Goal: Contribute content: Add original content to the website for others to see

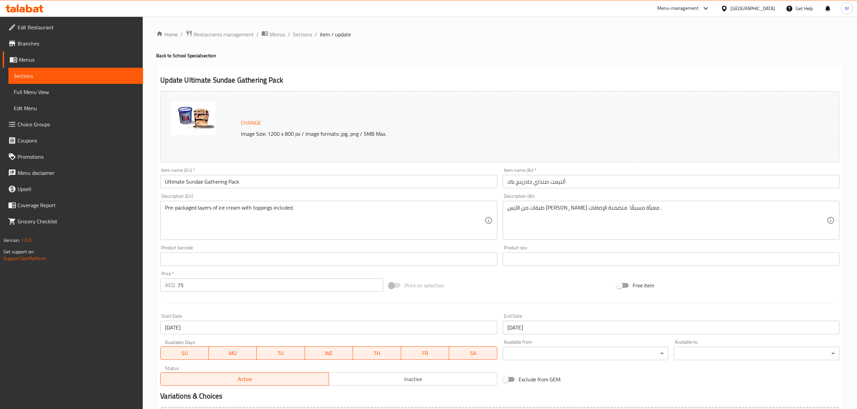
click at [745, 8] on div "[GEOGRAPHIC_DATA]" at bounding box center [752, 8] width 45 height 7
click at [679, 66] on div "[GEOGRAPHIC_DATA]" at bounding box center [701, 68] width 45 height 7
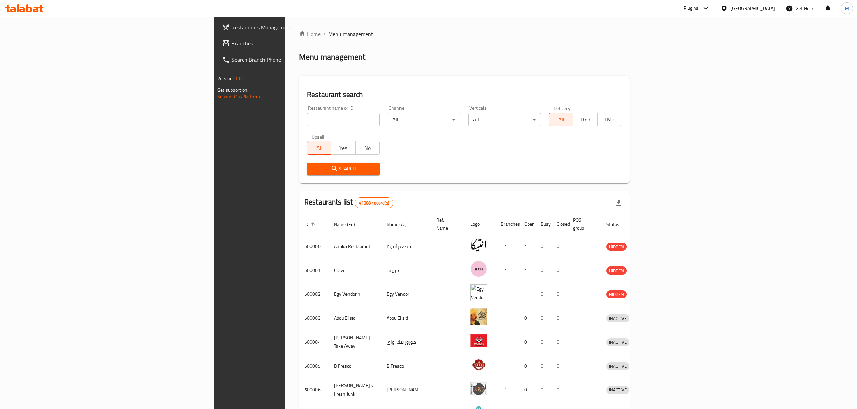
click at [307, 114] on input "search" at bounding box center [343, 119] width 73 height 13
paste input "507422"
type input "507422"
click button "Search" at bounding box center [343, 169] width 73 height 12
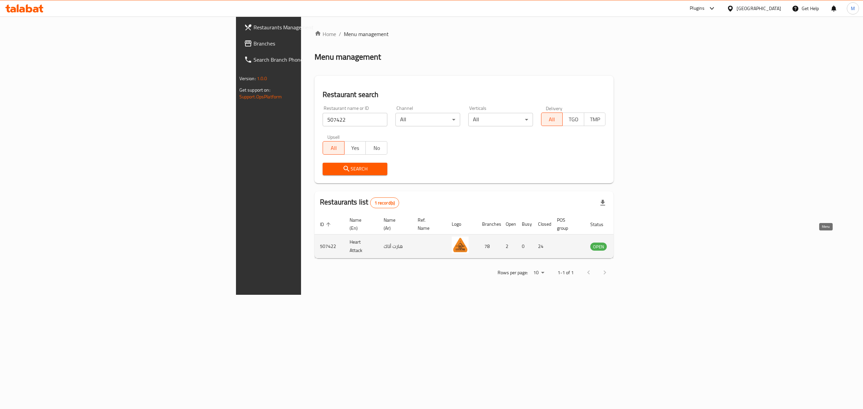
click at [634, 244] on icon "enhanced table" at bounding box center [629, 247] width 7 height 6
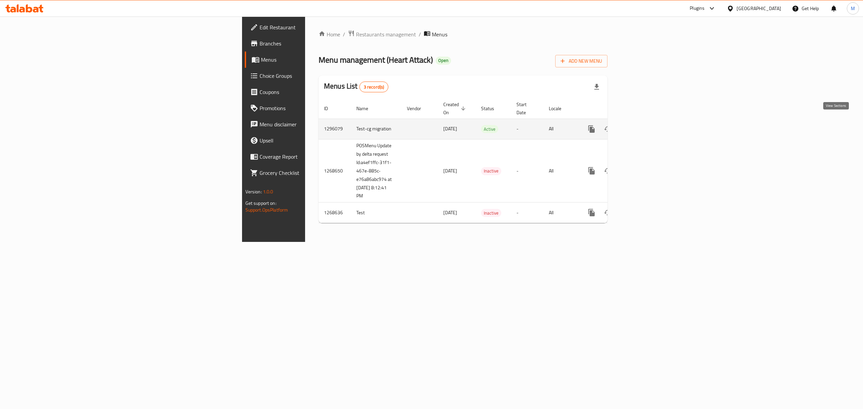
click at [645, 125] on icon "enhanced table" at bounding box center [640, 129] width 8 height 8
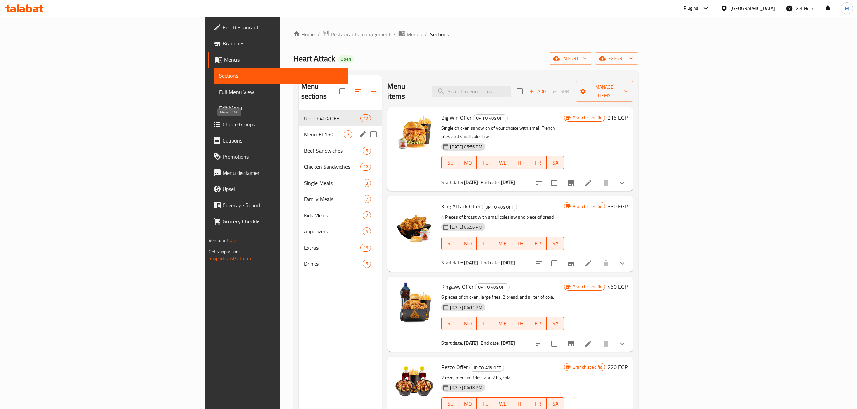
click at [304, 131] on span "Menu El 150" at bounding box center [324, 135] width 40 height 8
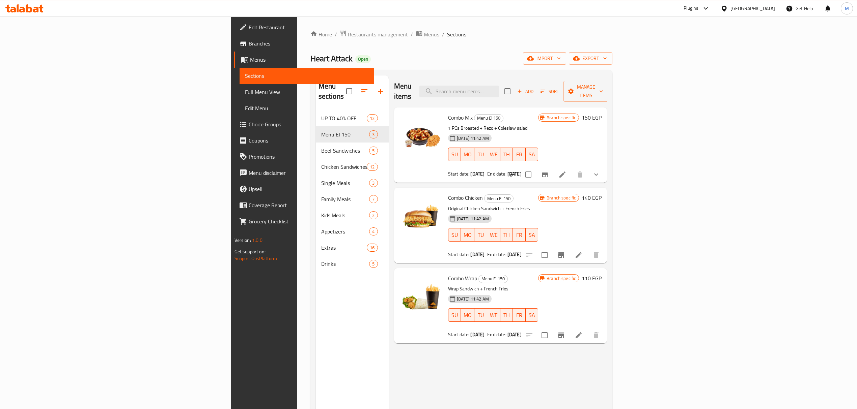
click at [538, 193] on h6 "Combo Chicken Menu El 150" at bounding box center [493, 197] width 90 height 9
click at [607, 61] on span "export" at bounding box center [590, 58] width 33 height 8
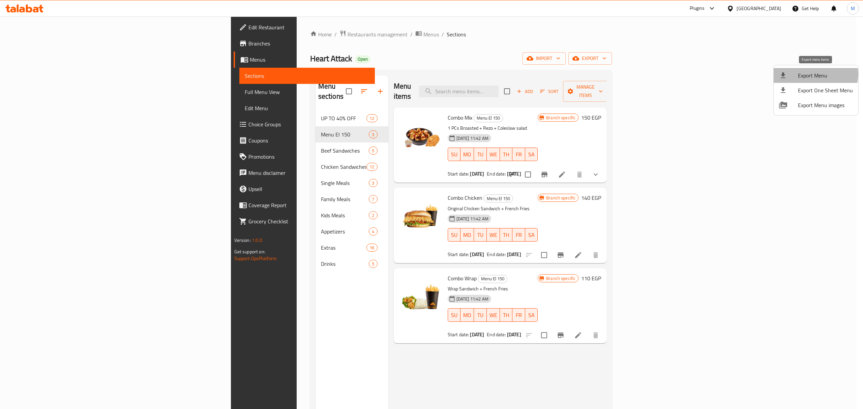
click at [814, 74] on span "Export Menu" at bounding box center [825, 76] width 55 height 8
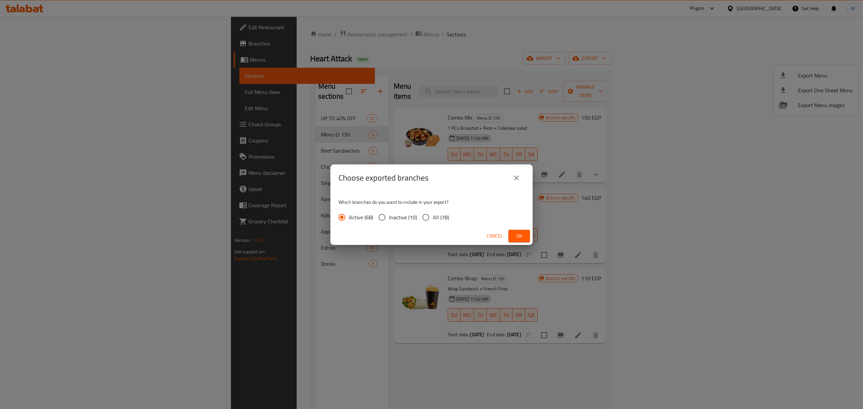
click at [527, 230] on div "Cancel Ok" at bounding box center [432, 236] width 202 height 18
click at [523, 233] on span "Ok" at bounding box center [519, 236] width 11 height 8
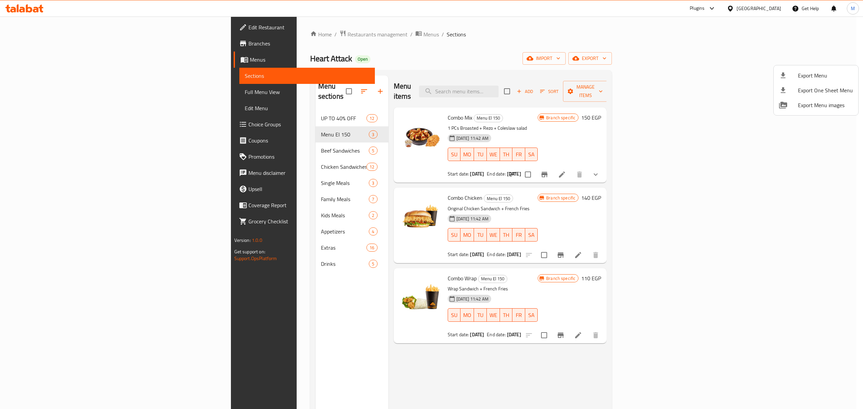
click at [707, 119] on div at bounding box center [431, 204] width 863 height 409
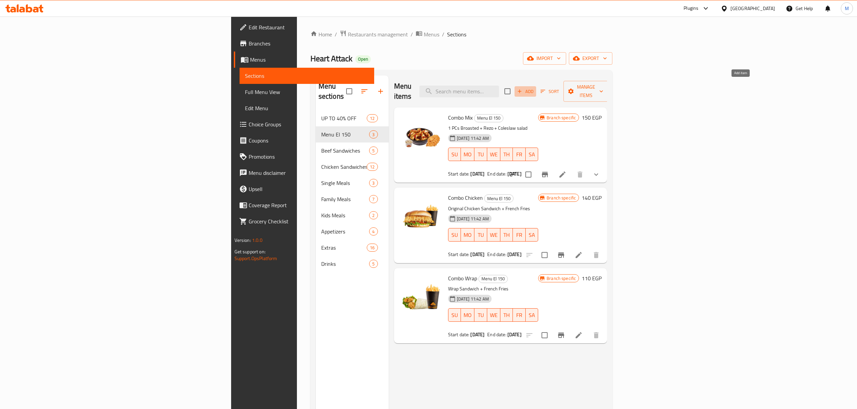
click at [534, 88] on span "Add" at bounding box center [525, 92] width 18 height 8
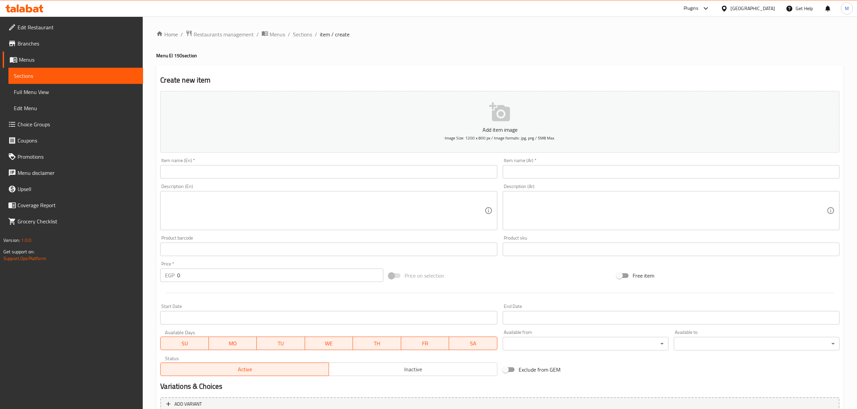
click at [304, 173] on input "text" at bounding box center [328, 171] width 337 height 13
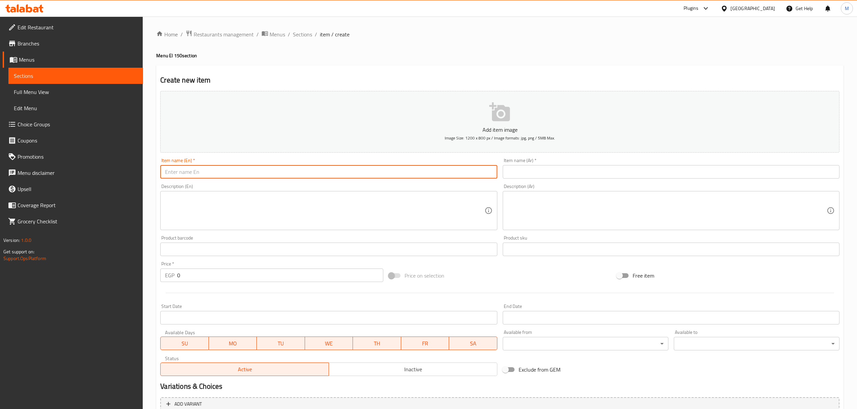
paste input "Snack"
type input "Snack"
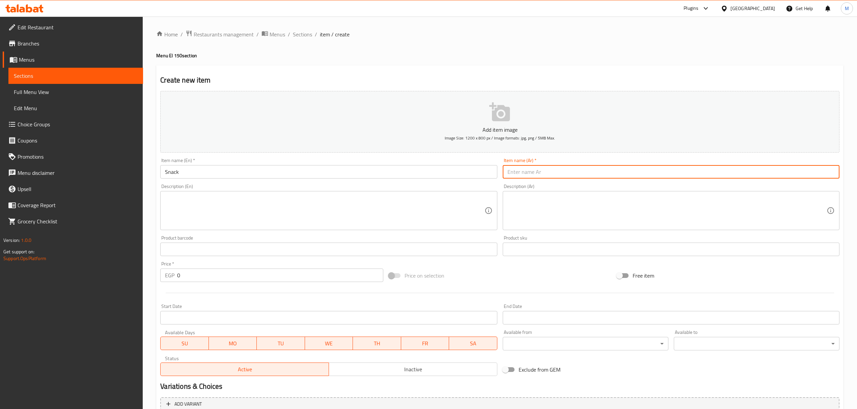
click at [542, 177] on input "text" at bounding box center [671, 171] width 337 height 13
type input "سناك"
click at [249, 221] on textarea at bounding box center [324, 211] width 319 height 32
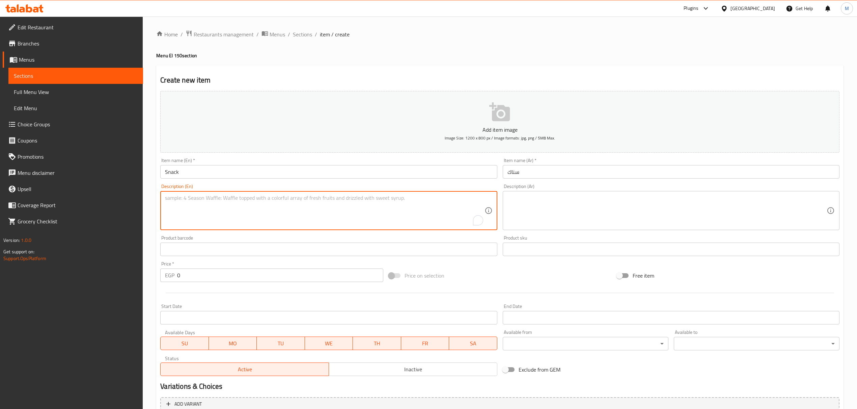
paste textarea "2 pcs broasted, French fries, coleslaw and bread."
type textarea "2 pcs broasted, French fries, coleslaw and bread."
click at [570, 215] on textarea at bounding box center [666, 211] width 319 height 32
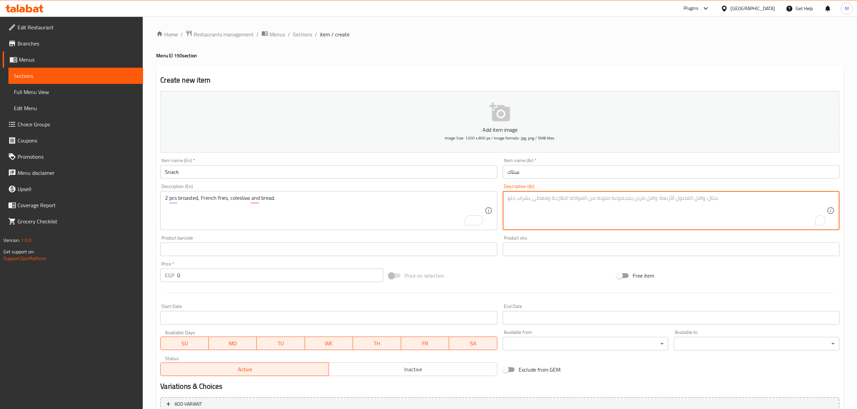
paste textarea "2 قطعة بروستيد، بطاطس مقلية، سلطة كول سلو وخبز."
type textarea "2 قطعة بروستيد، بطاطس مقلية، سلطة كول سلو وخبز."
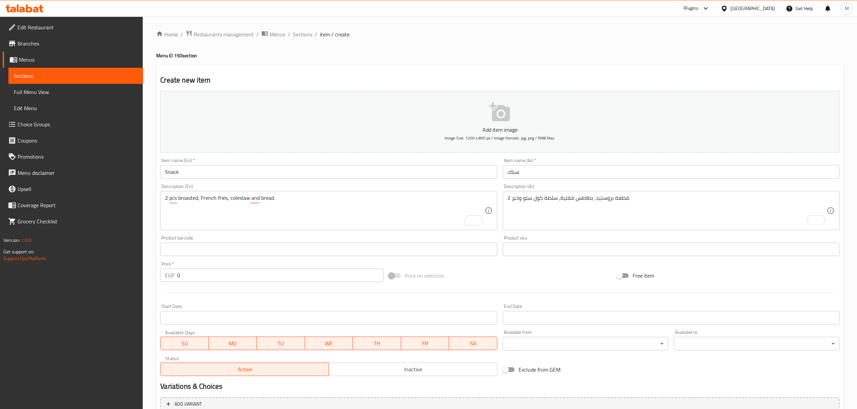
click at [468, 277] on div "Price on selection" at bounding box center [500, 276] width 228 height 18
drag, startPoint x: 208, startPoint y: 277, endPoint x: 158, endPoint y: 276, distance: 50.3
click at [158, 276] on div "Price   * EGP 0 Price *" at bounding box center [272, 272] width 228 height 26
type input "150"
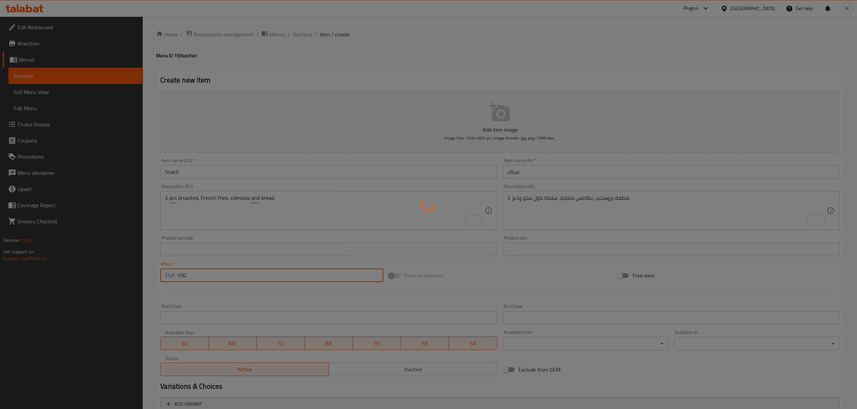
type input "0"
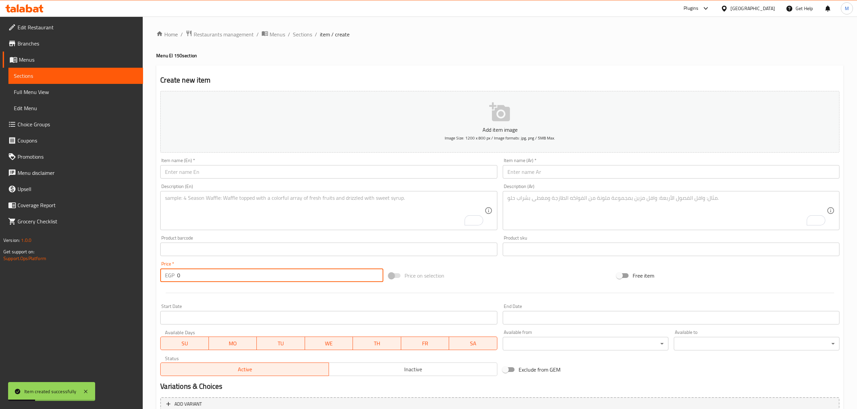
click at [302, 176] on input "text" at bounding box center [328, 171] width 337 height 13
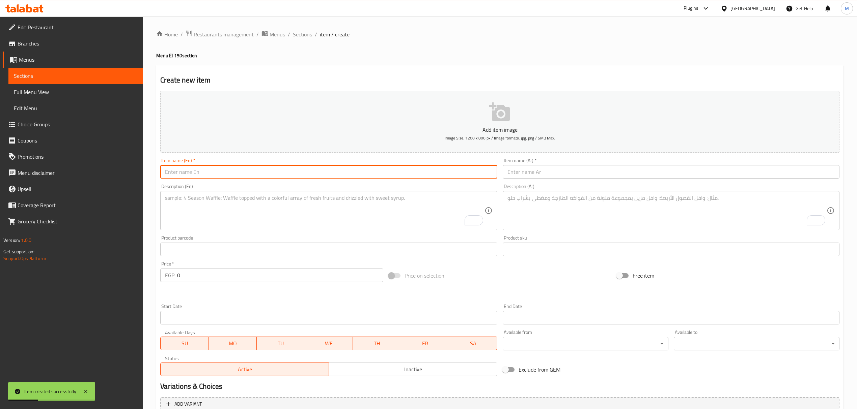
paste input "Strips"
type input "Strips"
click at [532, 174] on input "text" at bounding box center [671, 171] width 337 height 13
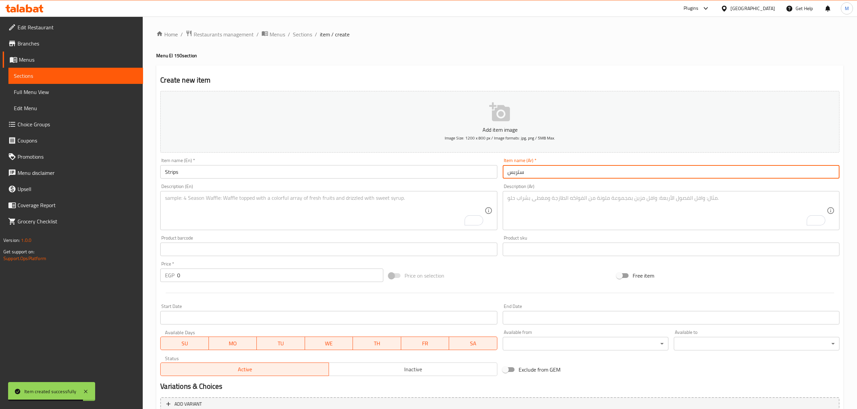
type input "ستربس"
click at [339, 225] on textarea "To enrich screen reader interactions, please activate Accessibility in Grammarl…" at bounding box center [324, 211] width 319 height 32
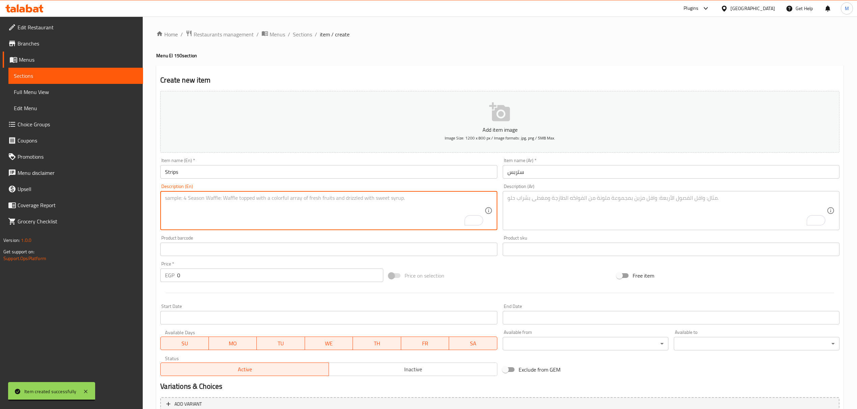
paste textarea "3 pcs strips + French fries"
click at [196, 201] on textarea "3 pcs strips + French fries" at bounding box center [324, 211] width 319 height 32
type textarea "3 pcs strips and French fries"
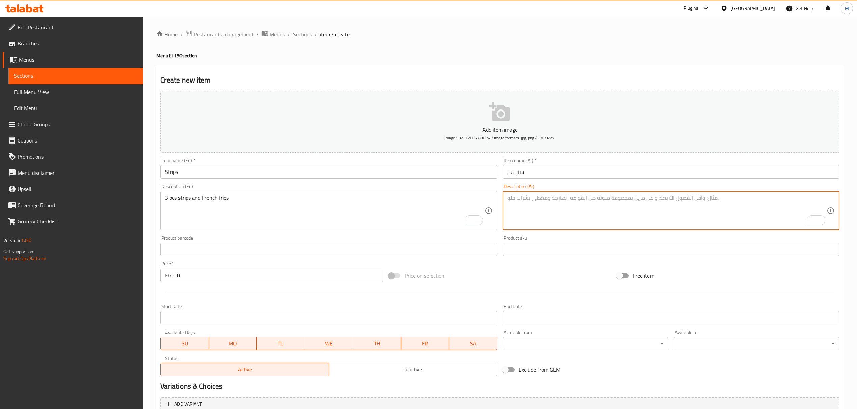
click at [543, 205] on textarea "To enrich screen reader interactions, please activate Accessibility in Grammarl…" at bounding box center [666, 211] width 319 height 32
paste textarea "3 قطع شرائح وبطاطس مقلية"
click at [519, 174] on input "ستربس" at bounding box center [671, 171] width 337 height 13
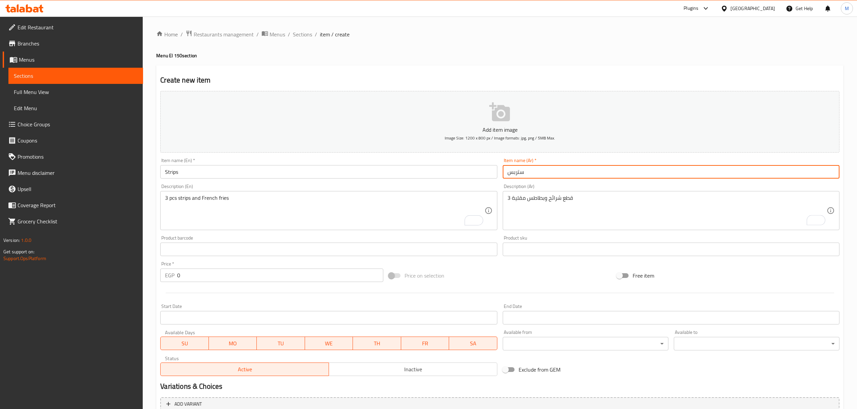
click at [519, 174] on input "ستربس" at bounding box center [671, 171] width 337 height 13
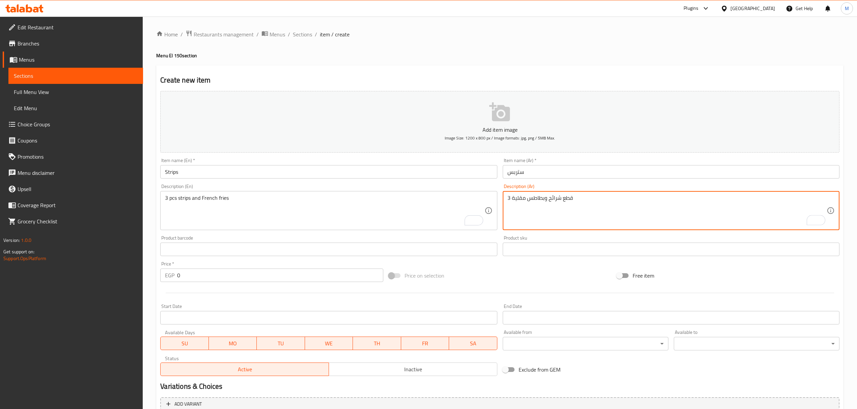
click at [550, 200] on textarea "3 قطع شرائح وبطاطس مقلية" at bounding box center [666, 211] width 319 height 32
paste textarea "تربس"
type textarea "3 قطع ستربس وبطاطس مقلية"
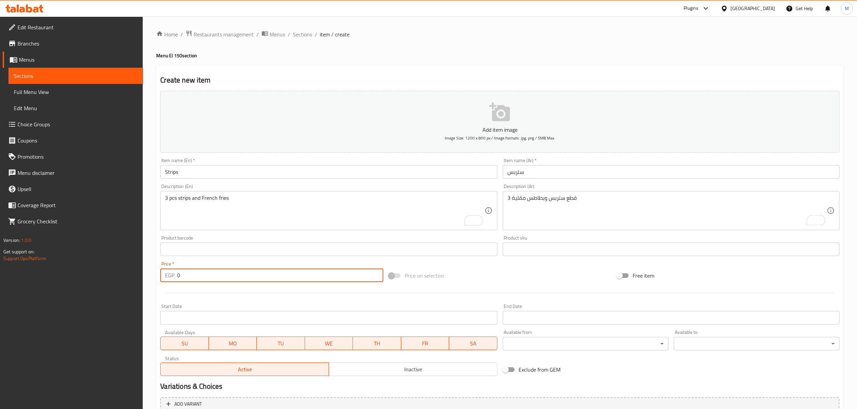
drag, startPoint x: 195, startPoint y: 277, endPoint x: 164, endPoint y: 276, distance: 31.0
click at [164, 276] on div "EGP 0 Price *" at bounding box center [271, 275] width 223 height 13
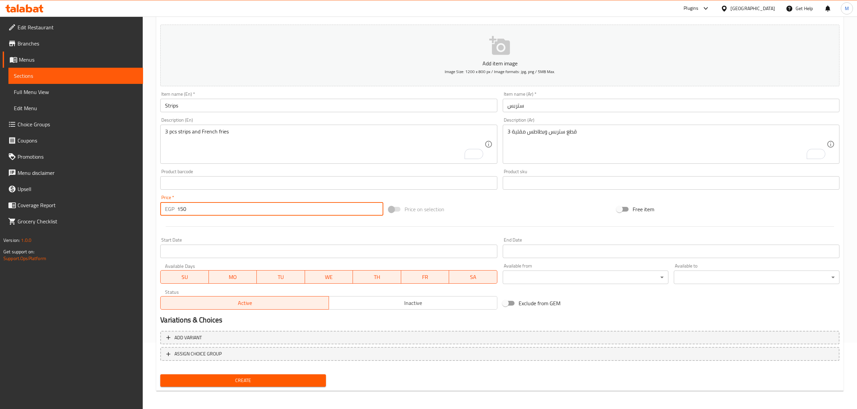
type input "150"
click at [200, 384] on span "Create" at bounding box center [243, 381] width 155 height 8
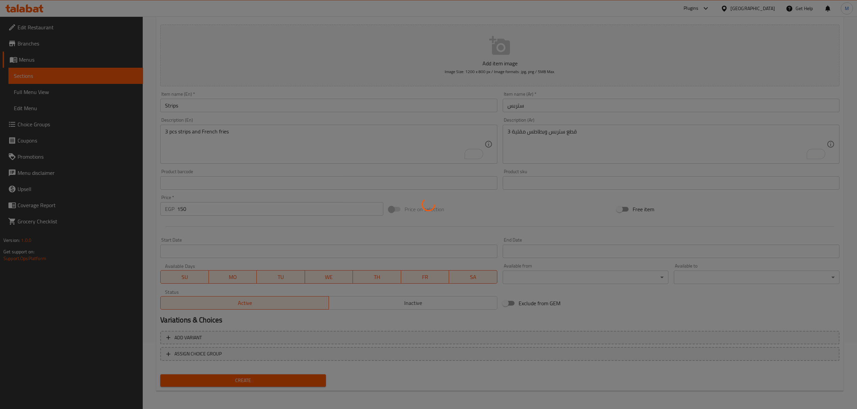
type input "0"
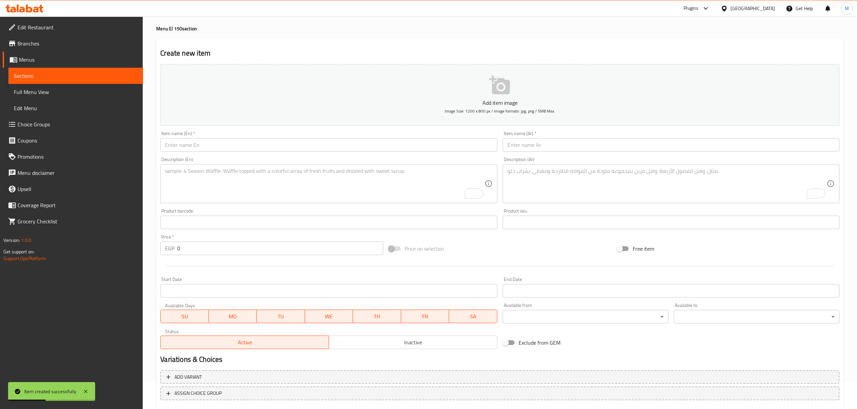
scroll to position [0, 0]
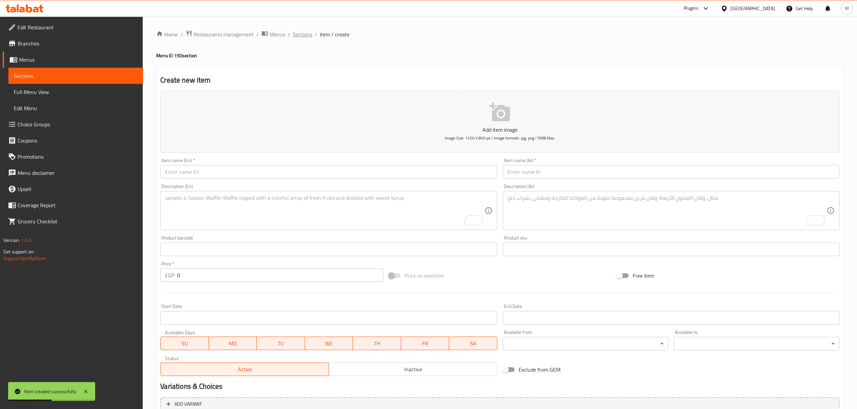
click at [309, 38] on span "Sections" at bounding box center [302, 34] width 19 height 8
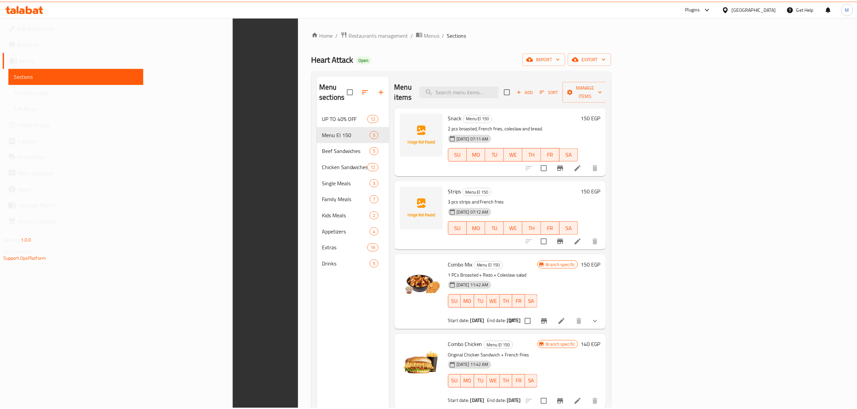
scroll to position [95, 0]
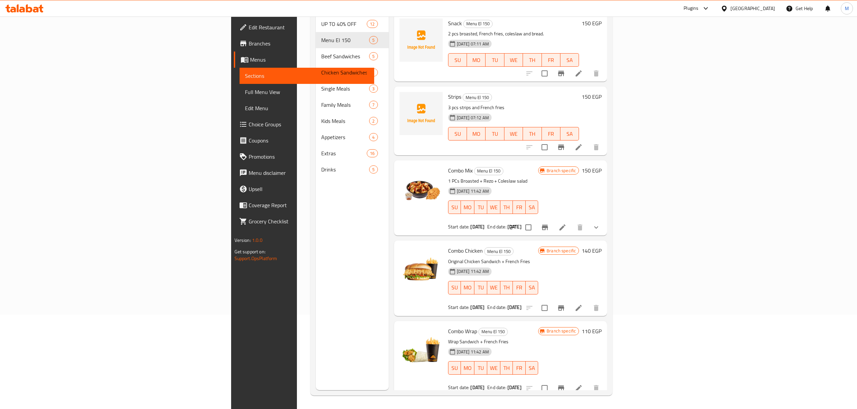
click at [541, 163] on div "Combo Mix Menu El 150 1 PCs Broasted + Rezo + Coleslaw salad [DATE] 11:42 AM SU…" at bounding box center [493, 198] width 96 height 70
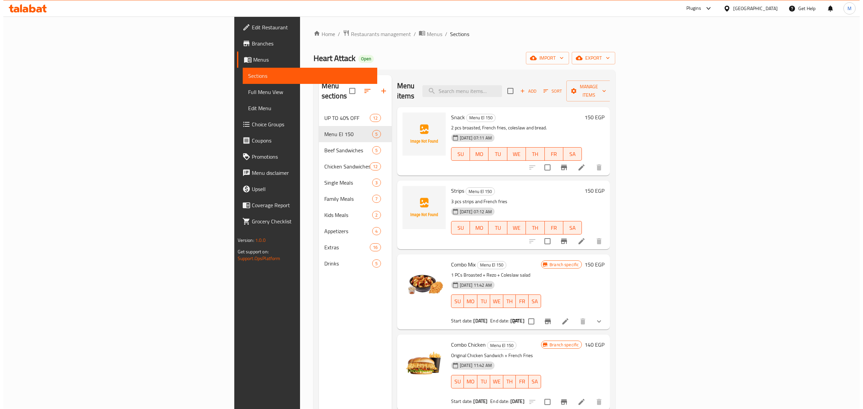
scroll to position [0, 0]
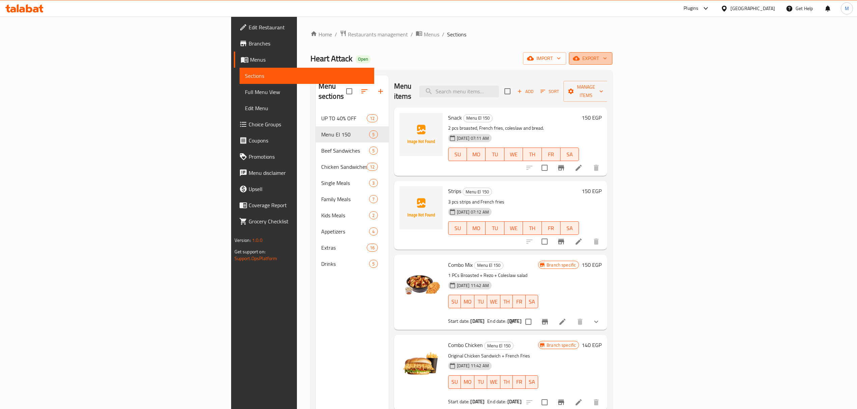
click at [607, 62] on span "export" at bounding box center [590, 58] width 33 height 8
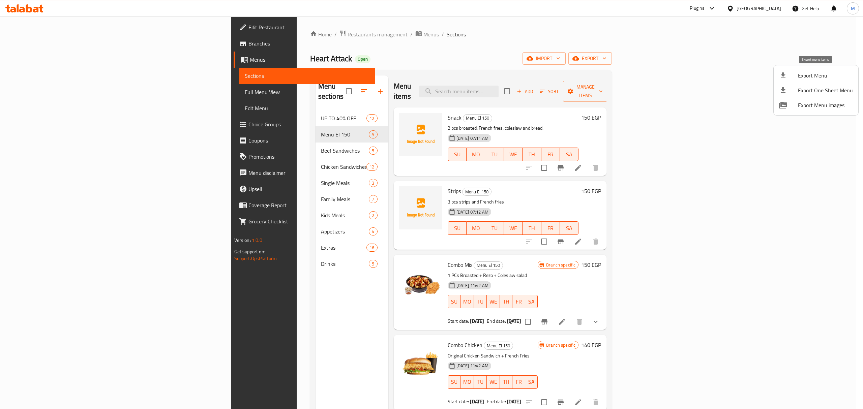
click at [804, 76] on span "Export Menu" at bounding box center [825, 76] width 55 height 8
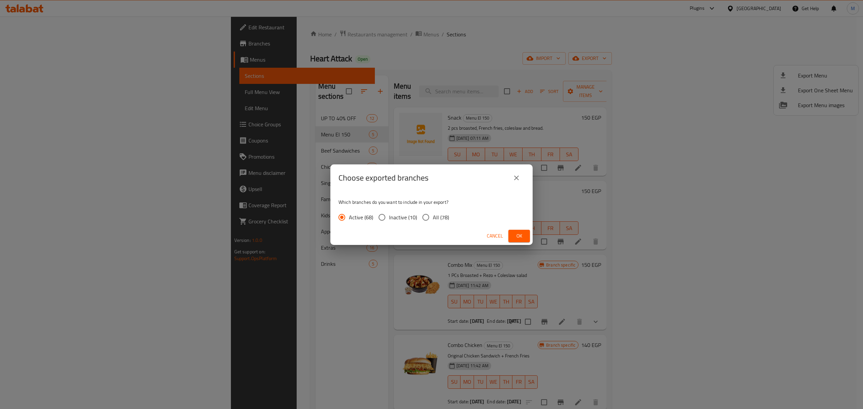
click at [521, 232] on span "Ok" at bounding box center [519, 236] width 11 height 8
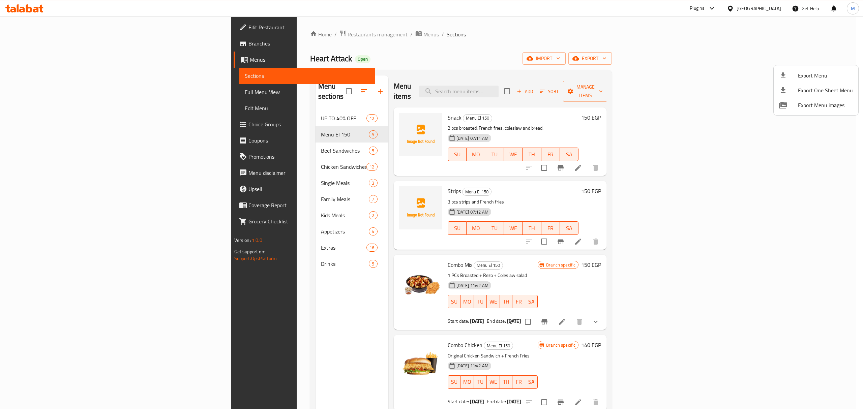
click at [778, 11] on div at bounding box center [431, 204] width 863 height 409
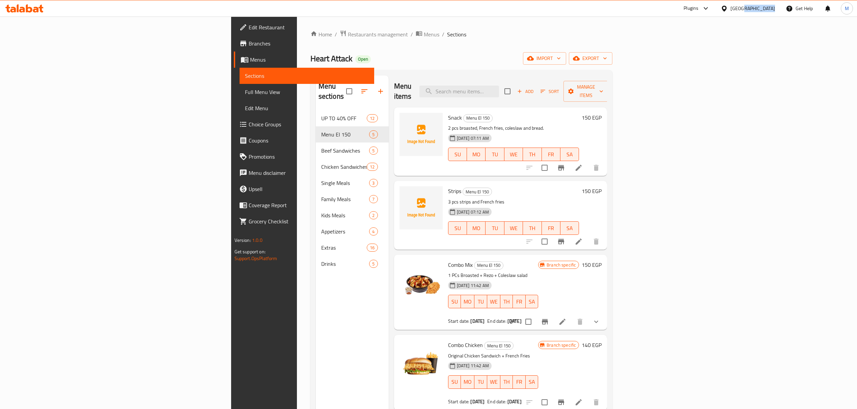
click at [777, 11] on div "[GEOGRAPHIC_DATA]" at bounding box center [747, 8] width 65 height 16
click at [771, 11] on div "[GEOGRAPHIC_DATA]" at bounding box center [752, 8] width 45 height 7
click at [697, 178] on div "[GEOGRAPHIC_DATA]" at bounding box center [701, 176] width 45 height 7
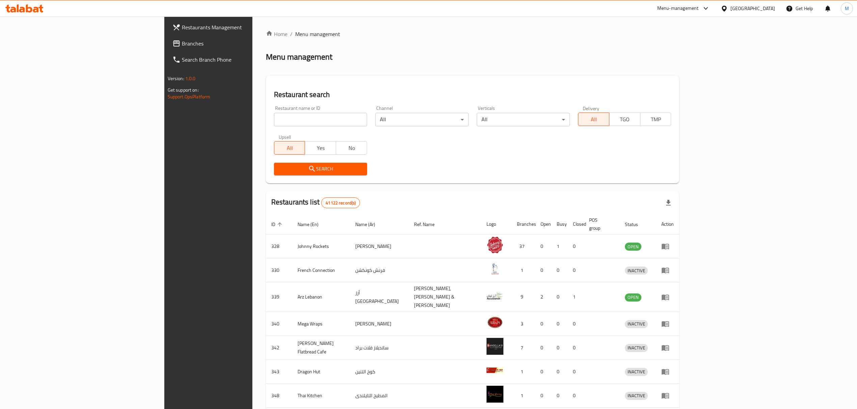
click at [274, 119] on input "search" at bounding box center [320, 119] width 93 height 13
paste input "10756"
type input "10756"
click button "Search" at bounding box center [320, 169] width 93 height 12
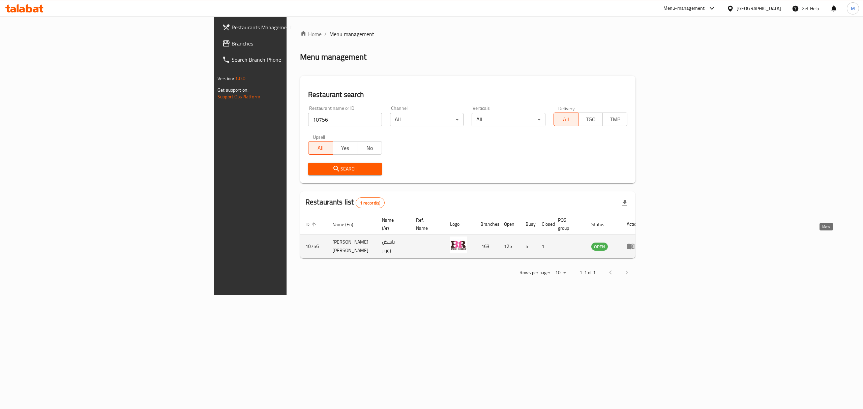
click at [635, 244] on icon "enhanced table" at bounding box center [630, 247] width 7 height 6
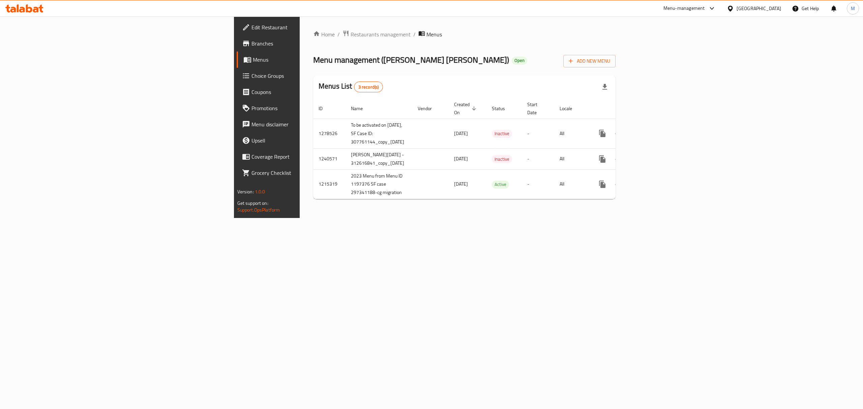
click at [252, 43] on span "Branches" at bounding box center [312, 43] width 121 height 8
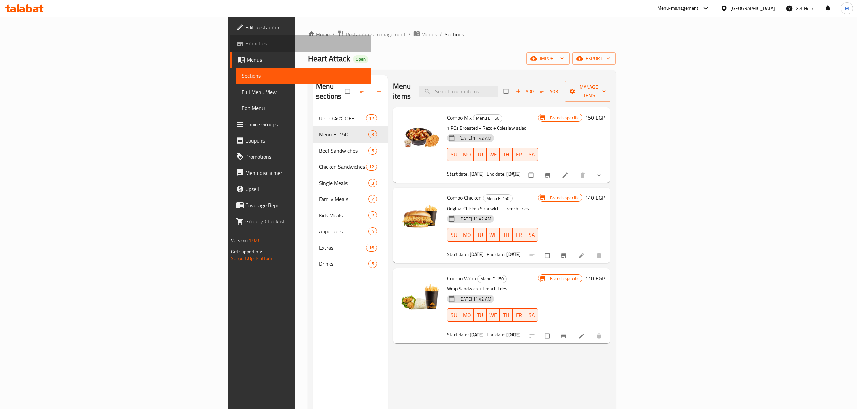
click at [245, 39] on span "Branches" at bounding box center [305, 43] width 120 height 8
